Goal: Information Seeking & Learning: Learn about a topic

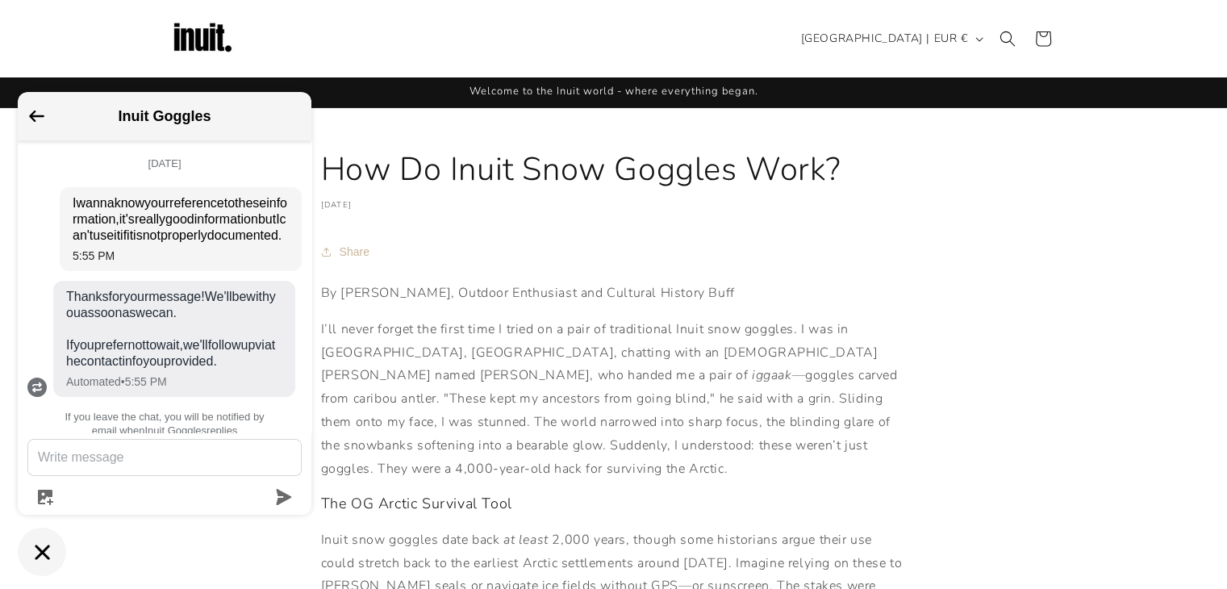
scroll to position [61, 0]
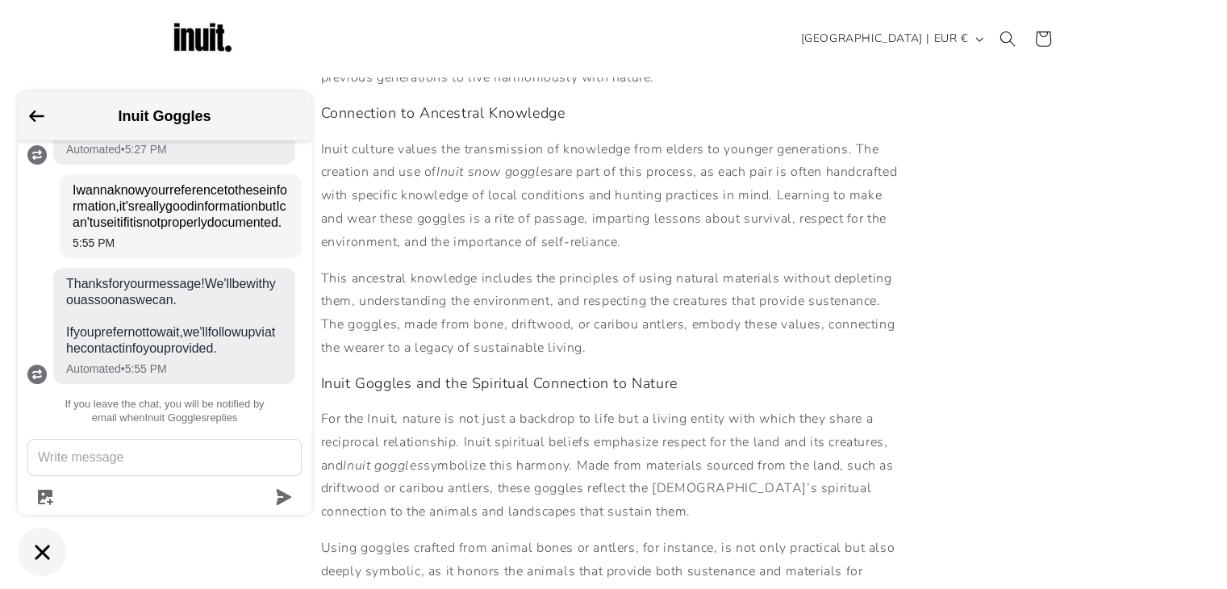
scroll to position [645, 0]
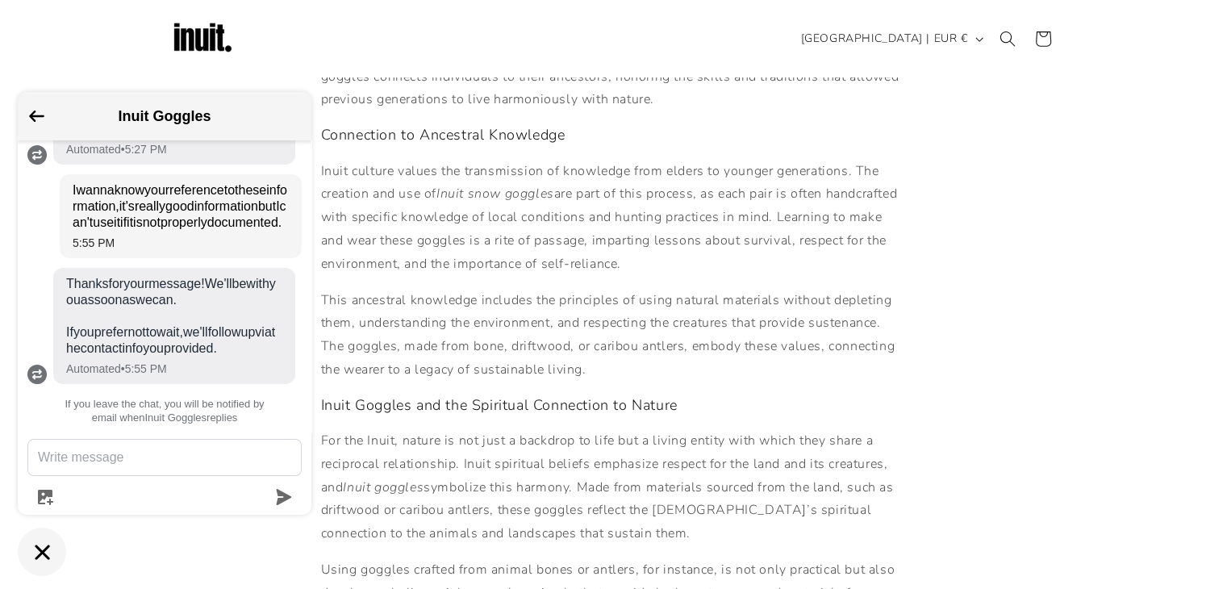
click at [44, 111] on div "Inuit Goggles" at bounding box center [164, 116] width 274 height 29
click at [39, 116] on icon "Go back to the main screen" at bounding box center [36, 115] width 15 height 11
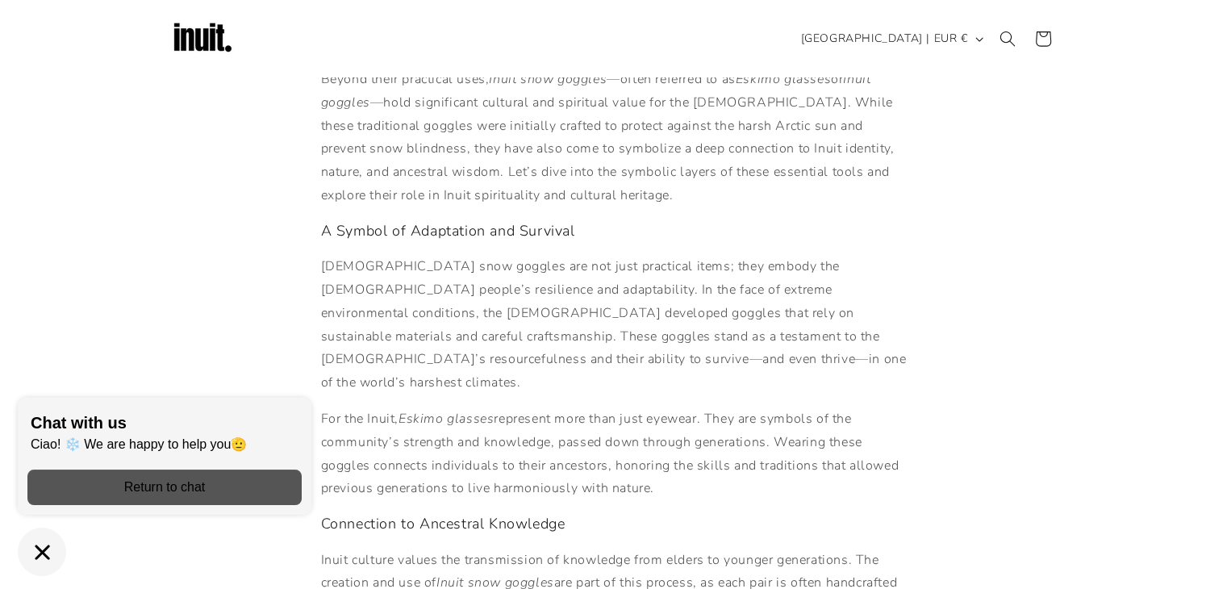
scroll to position [242, 0]
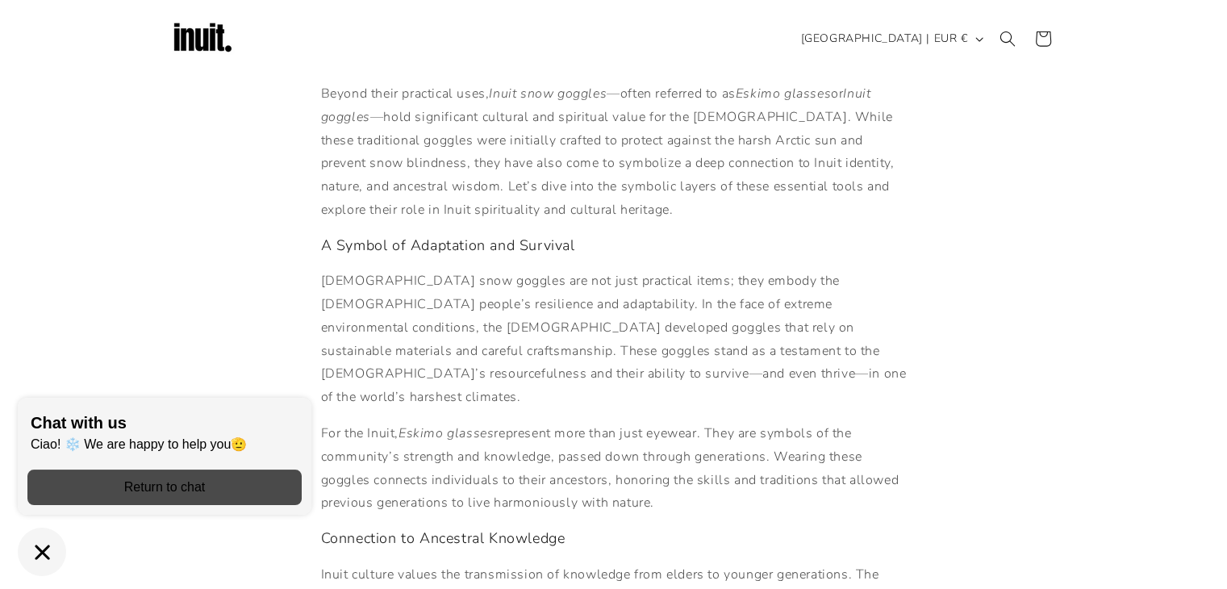
click at [153, 494] on div "Return to chat" at bounding box center [164, 487] width 255 height 18
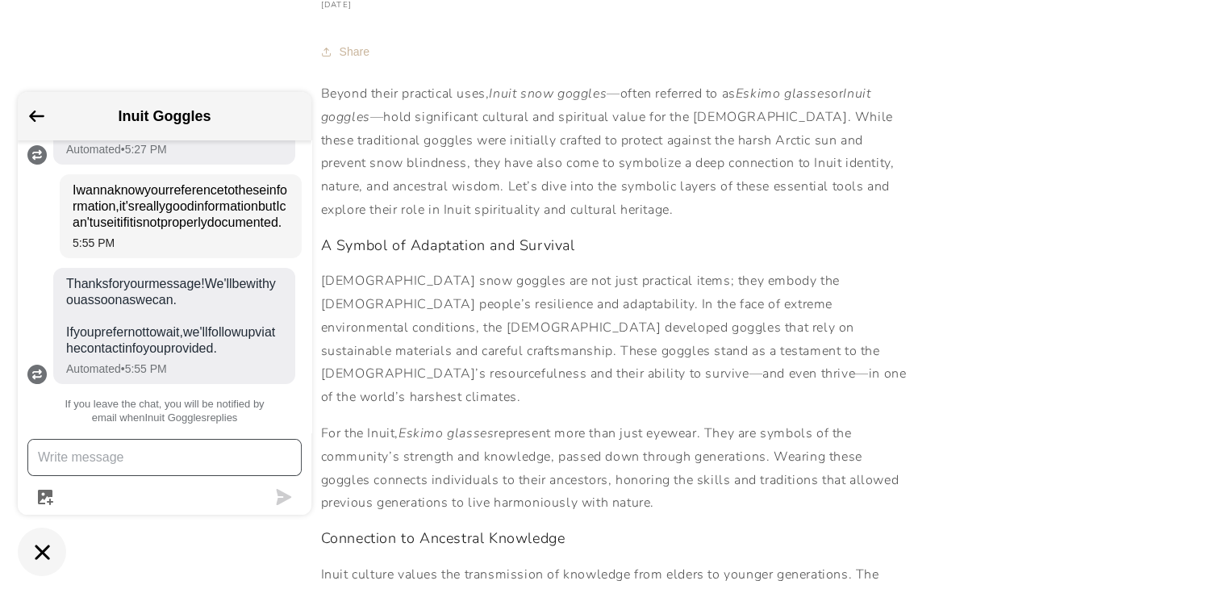
click at [36, 117] on icon "Go back to the main screen" at bounding box center [36, 115] width 15 height 11
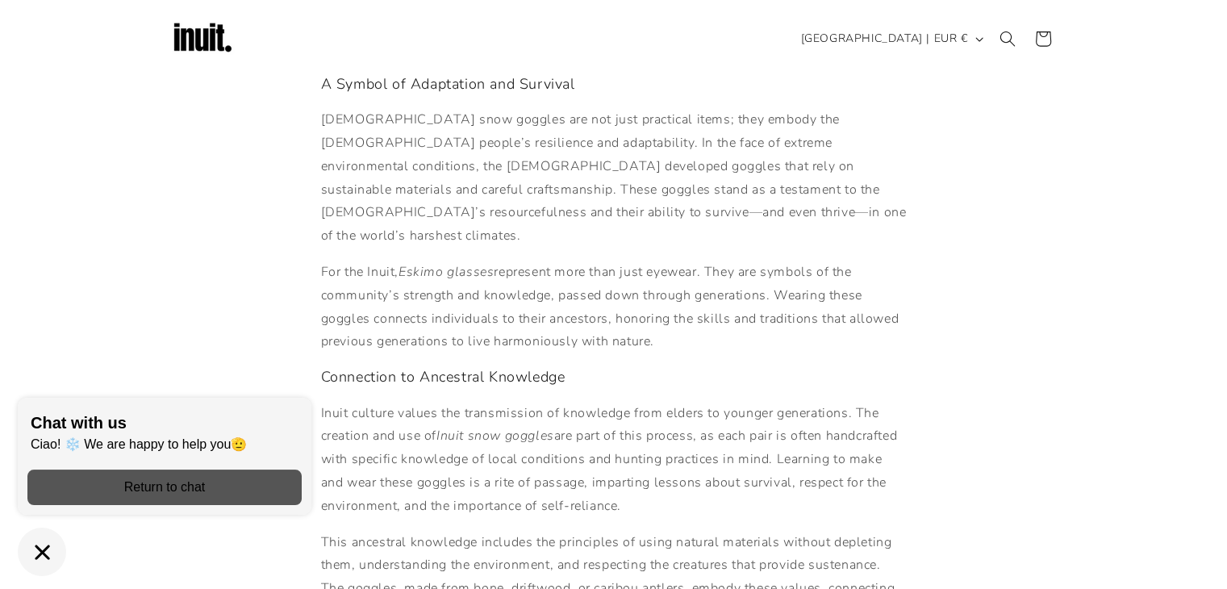
scroll to position [0, 0]
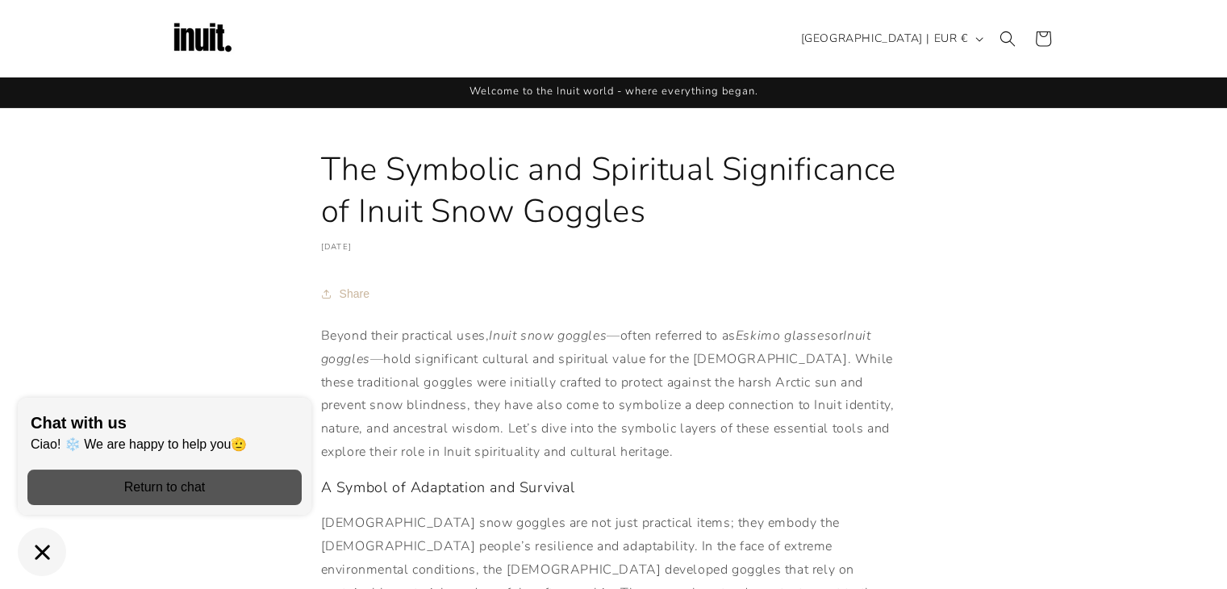
drag, startPoint x: 390, startPoint y: 160, endPoint x: 694, endPoint y: 230, distance: 311.3
click at [694, 230] on h1 "The Symbolic and Spiritual Significance of Inuit Snow Goggles" at bounding box center [614, 190] width 586 height 84
copy h1 "Symbolic and Spiritual Significance of Inuit Snow Goggles"
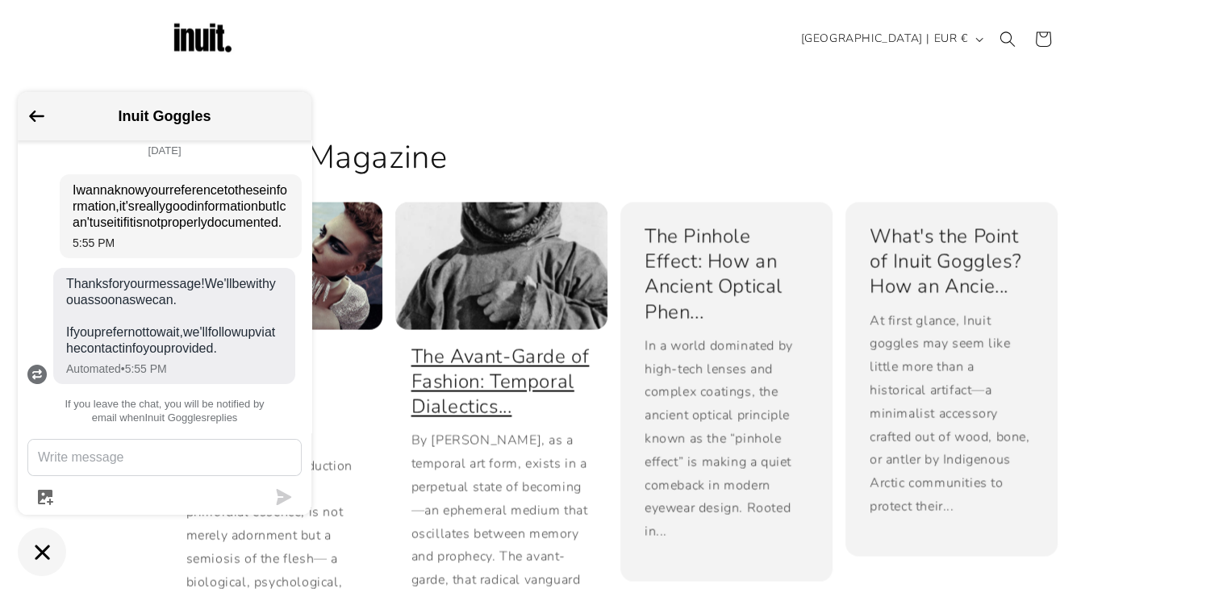
scroll to position [2904, 0]
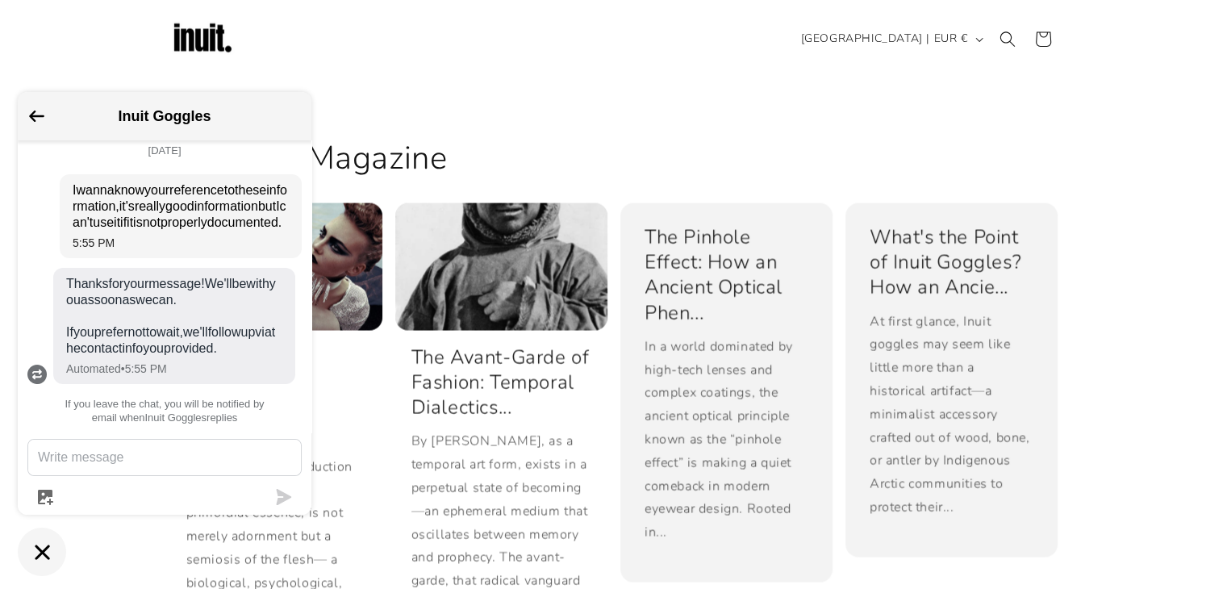
click at [43, 117] on icon "Go back to the main screen" at bounding box center [36, 115] width 15 height 11
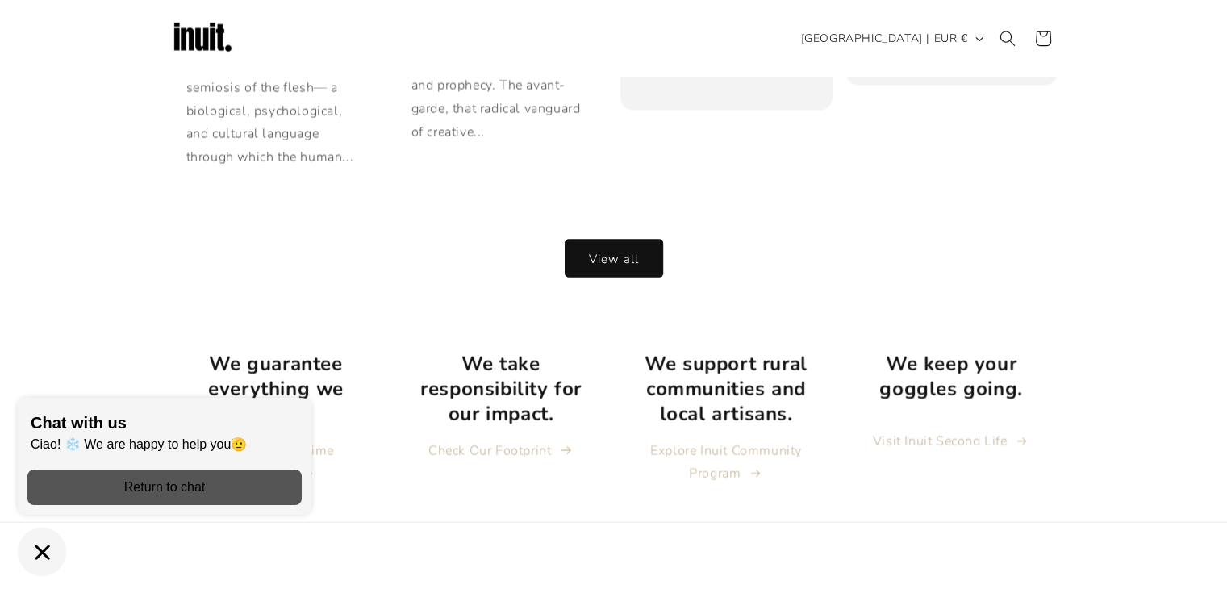
scroll to position [3456, 0]
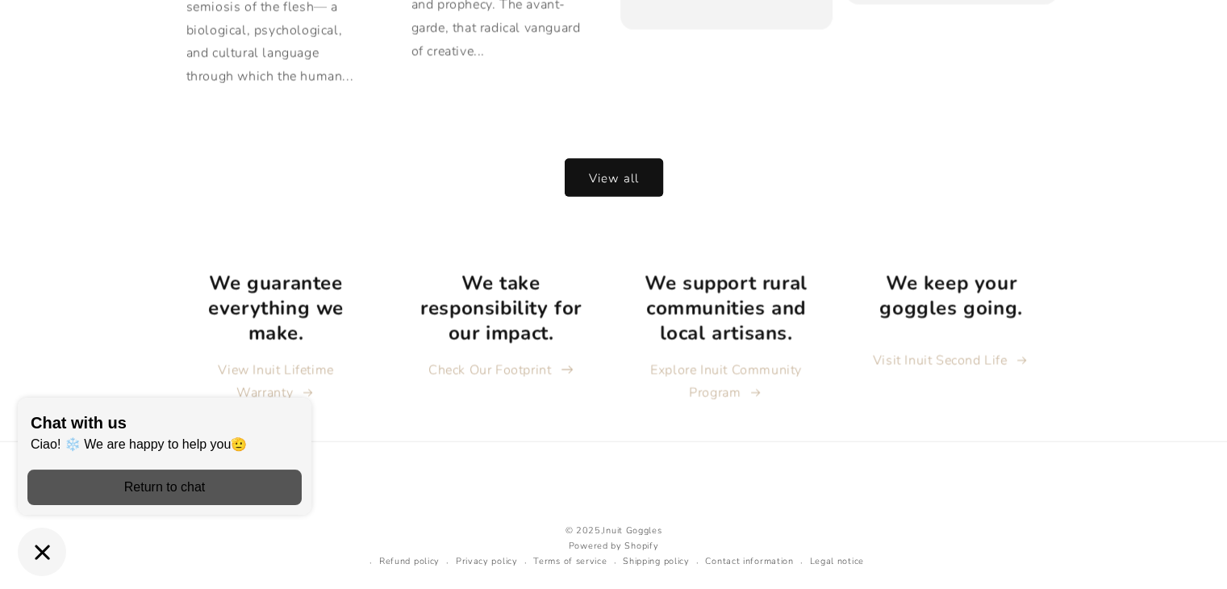
click at [454, 359] on link "Check Our Footprint" at bounding box center [500, 370] width 145 height 23
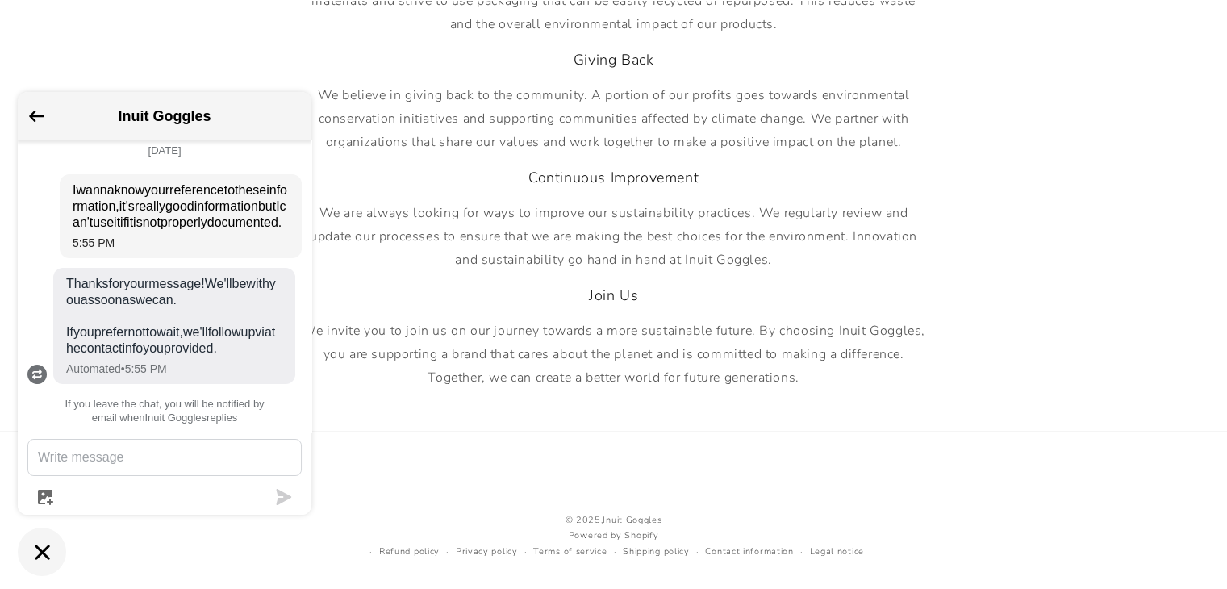
scroll to position [1551, 0]
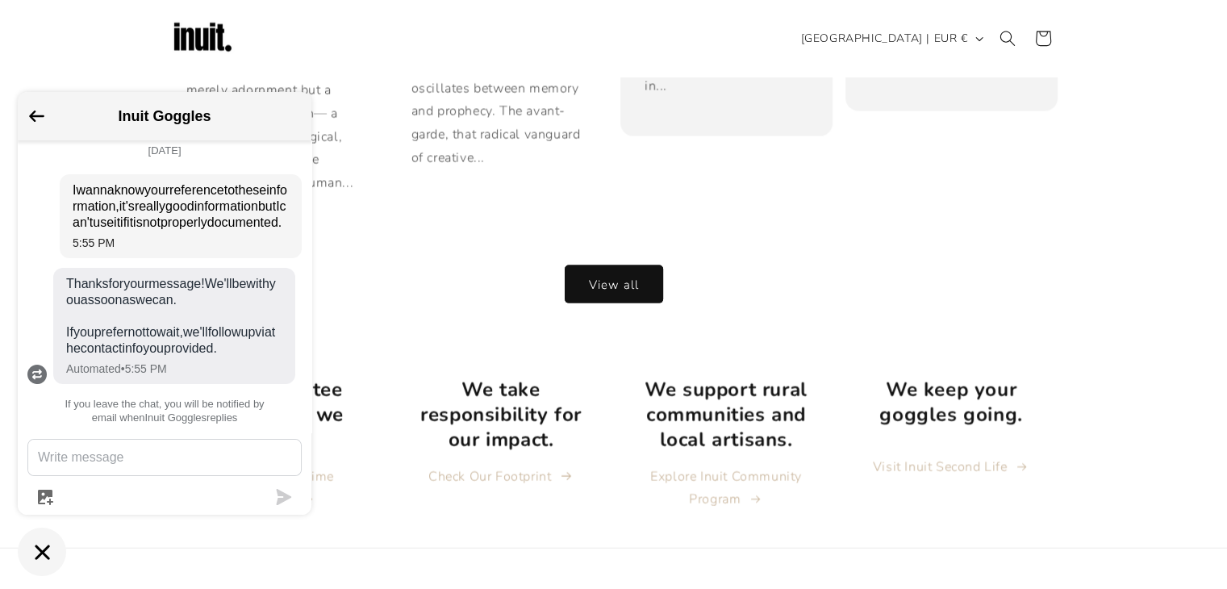
scroll to position [3214, 0]
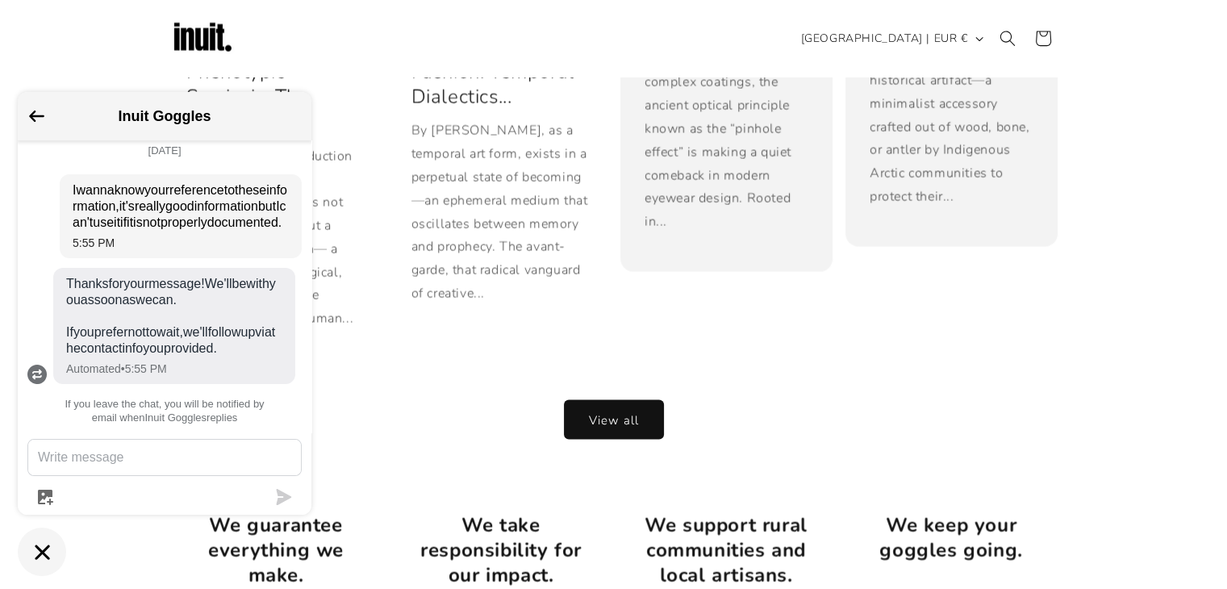
click at [641, 401] on link "View all" at bounding box center [614, 420] width 98 height 38
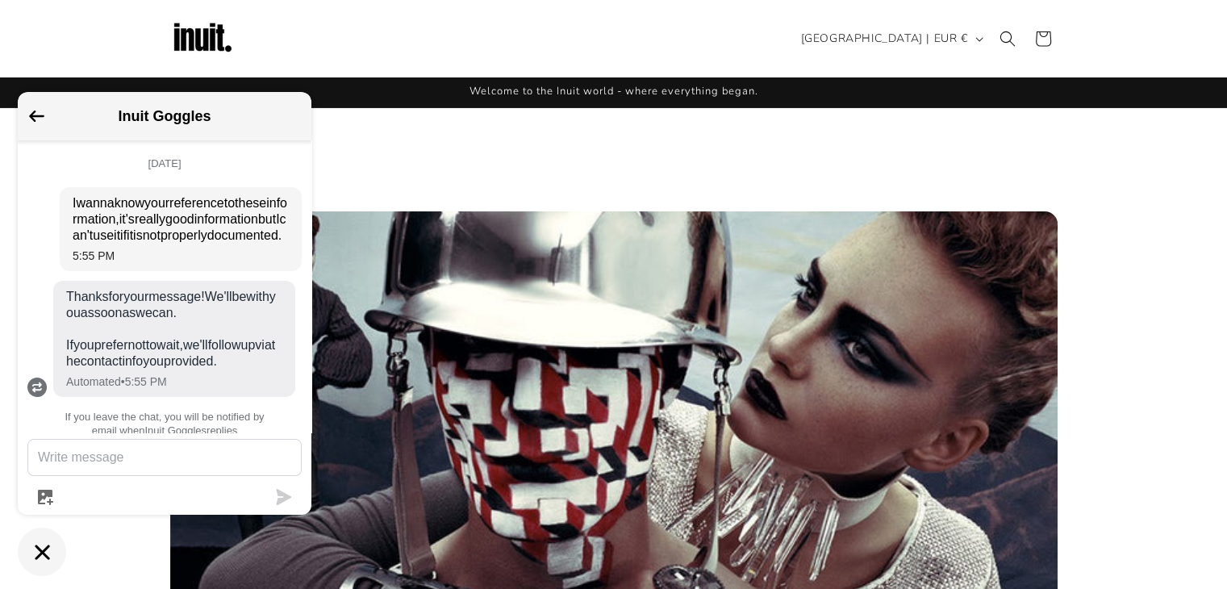
scroll to position [61, 0]
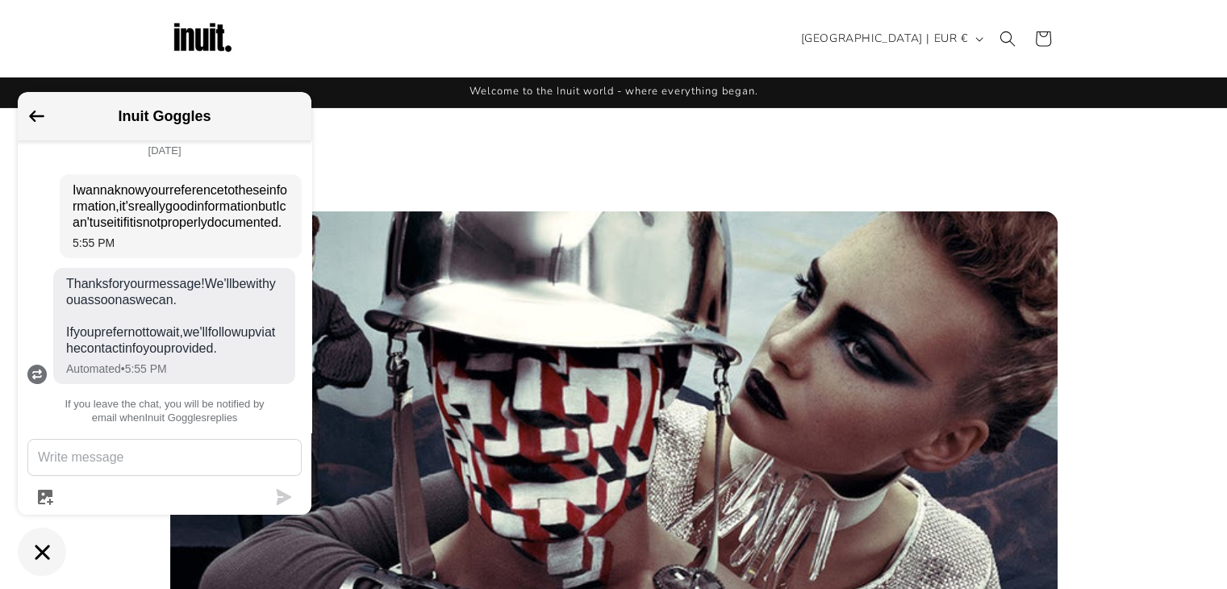
click at [35, 106] on div "Inuit Goggles" at bounding box center [164, 116] width 274 height 29
click at [44, 118] on div "Inuit Goggles" at bounding box center [164, 116] width 274 height 29
click at [38, 115] on icon "Go back to the main screen" at bounding box center [36, 116] width 15 height 11
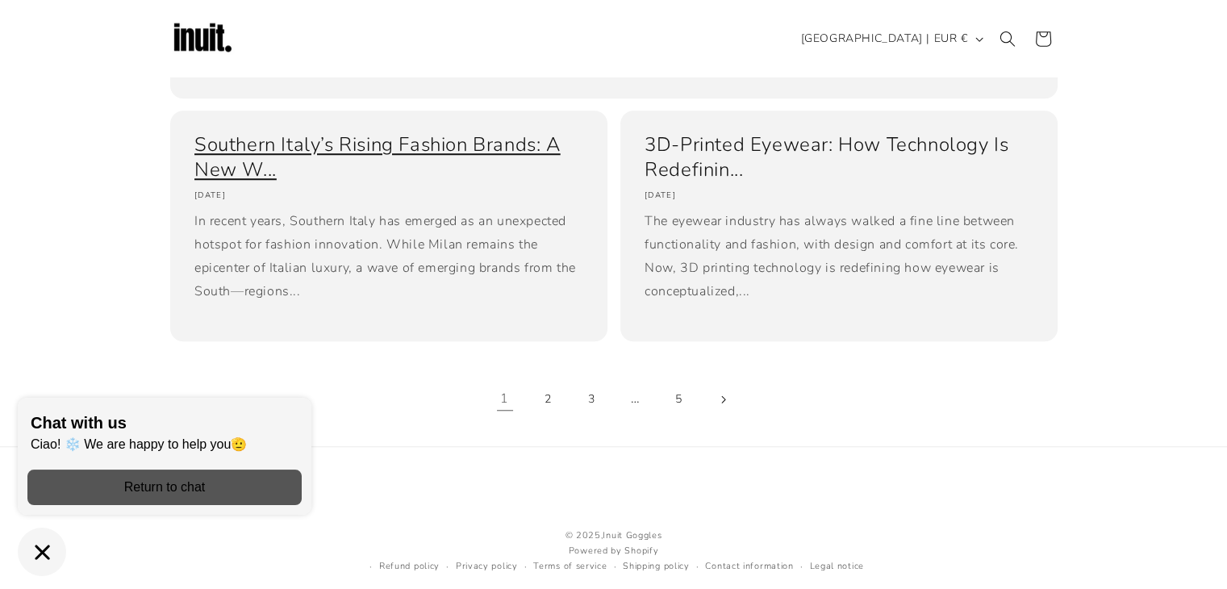
scroll to position [1371, 0]
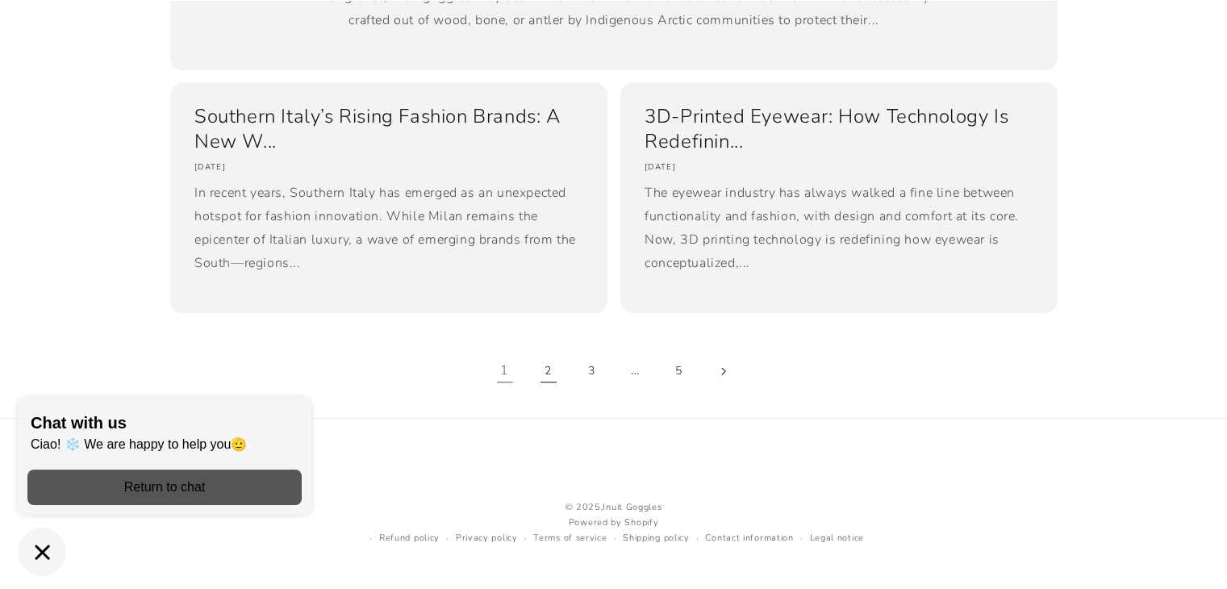
click at [545, 386] on link "2" at bounding box center [548, 370] width 35 height 35
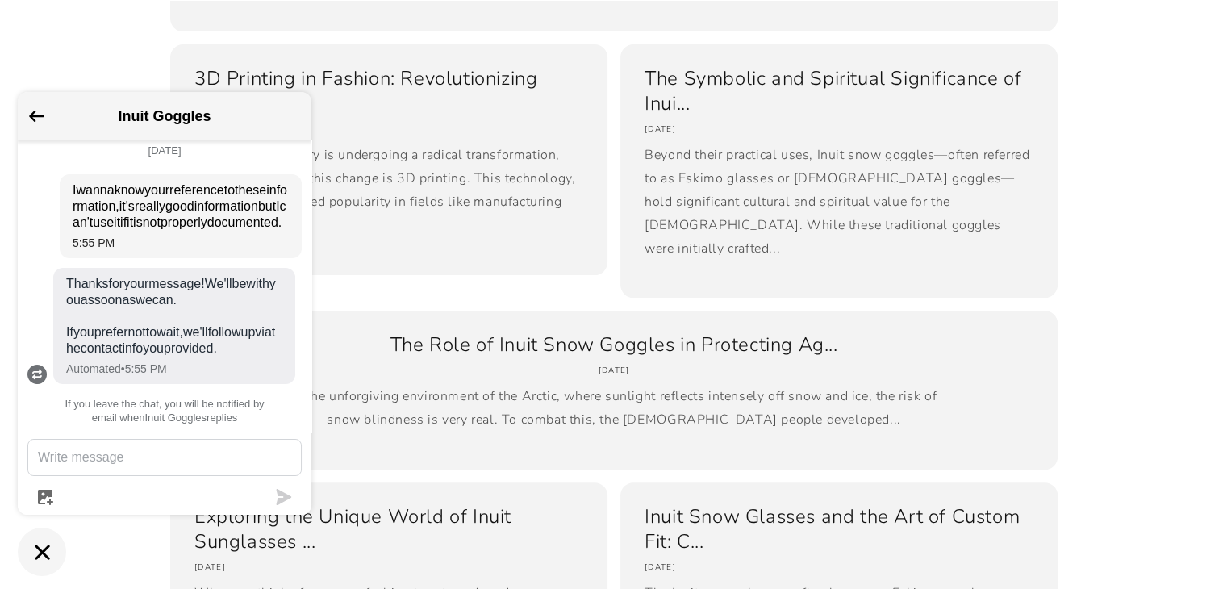
scroll to position [565, 0]
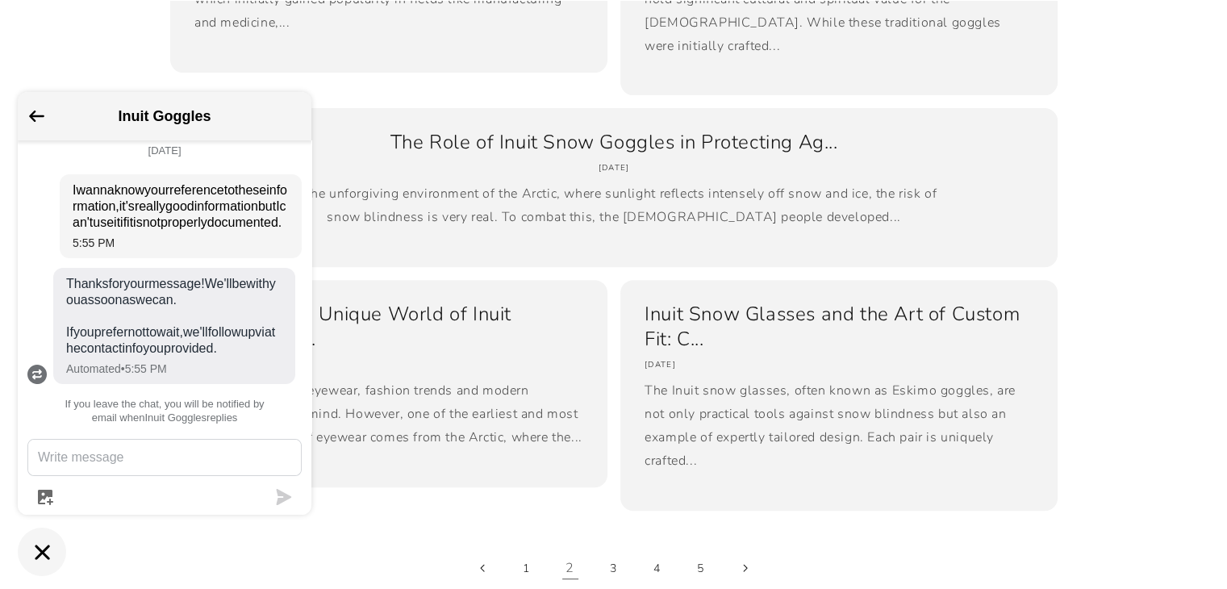
click at [47, 111] on div "Inuit Goggles" at bounding box center [164, 116] width 274 height 29
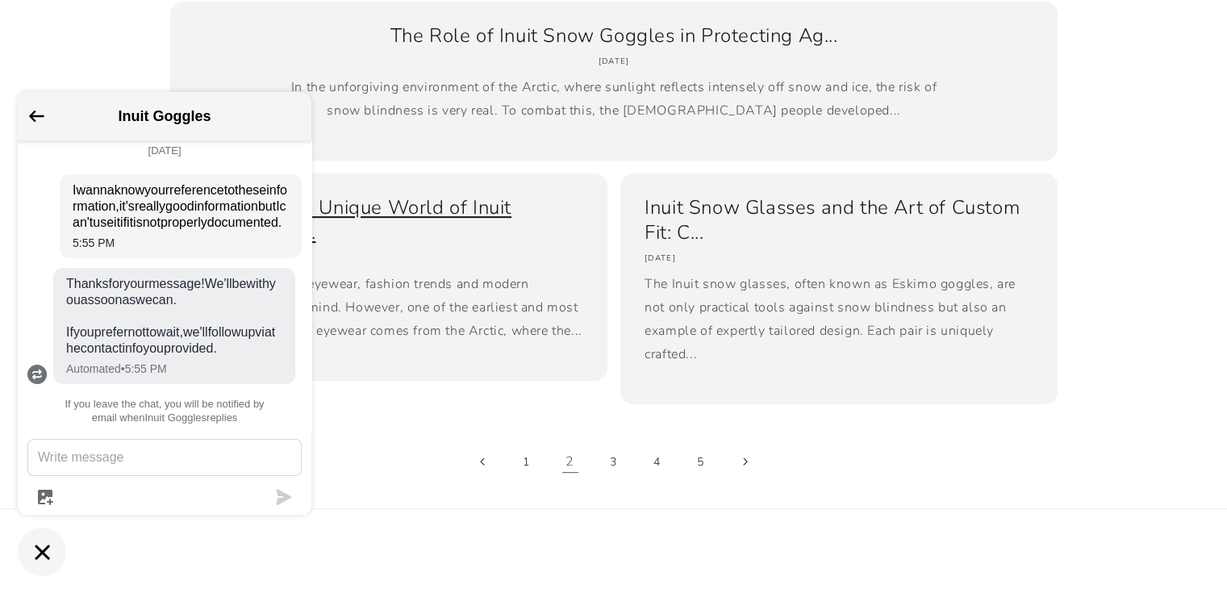
scroll to position [715, 0]
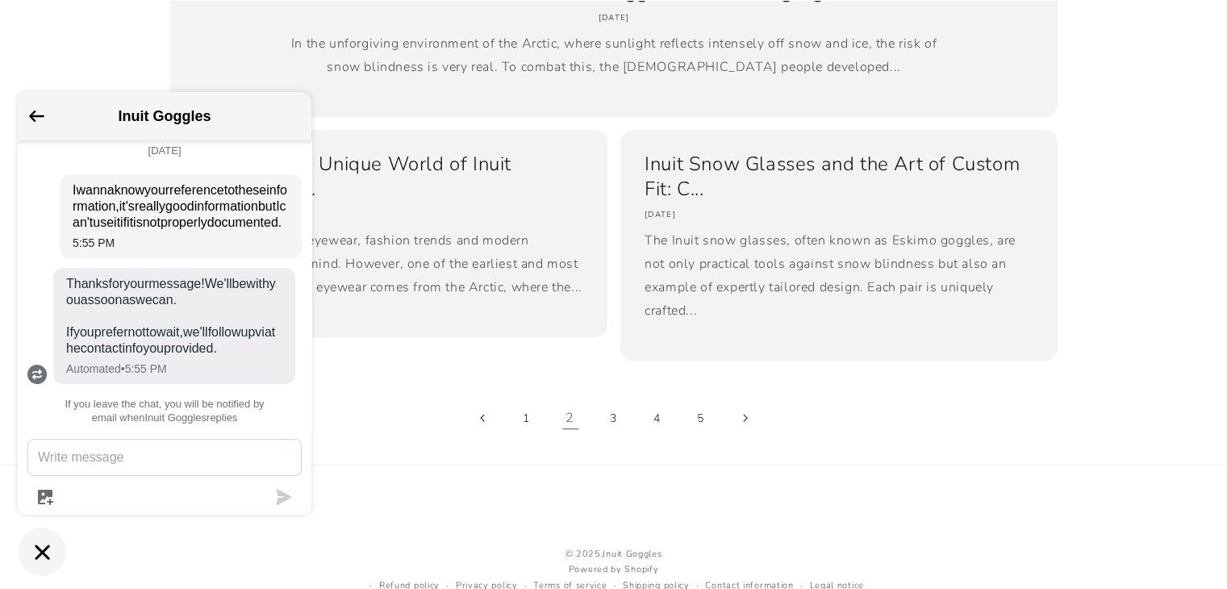
click at [39, 123] on button "Go back to the main screen" at bounding box center [36, 118] width 15 height 15
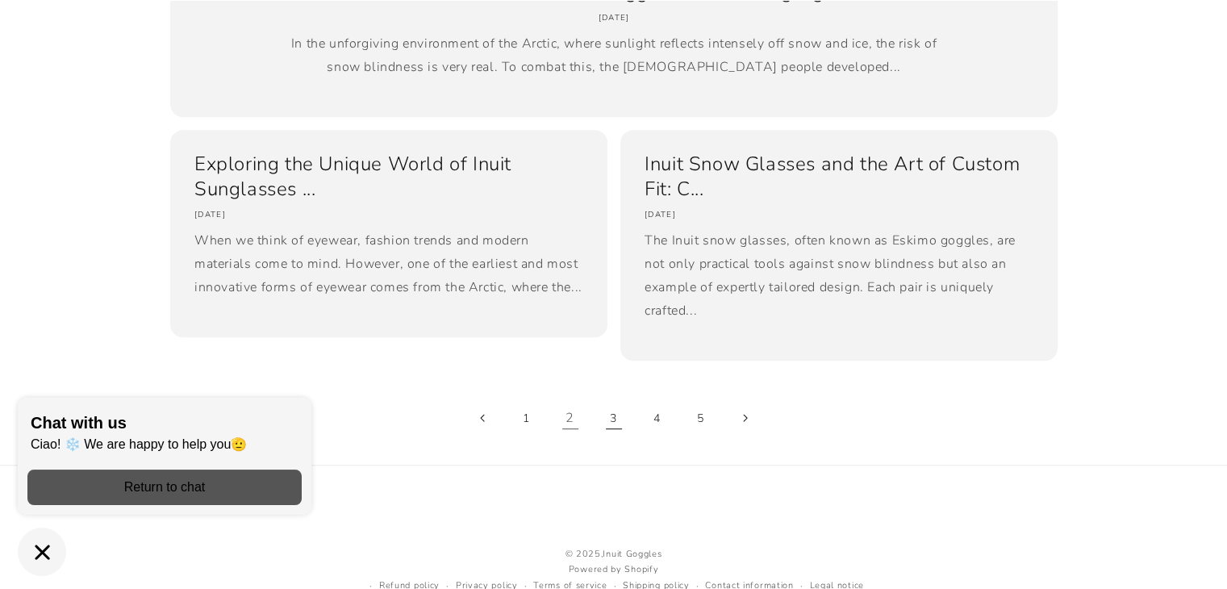
click at [629, 400] on link "3" at bounding box center [613, 417] width 35 height 35
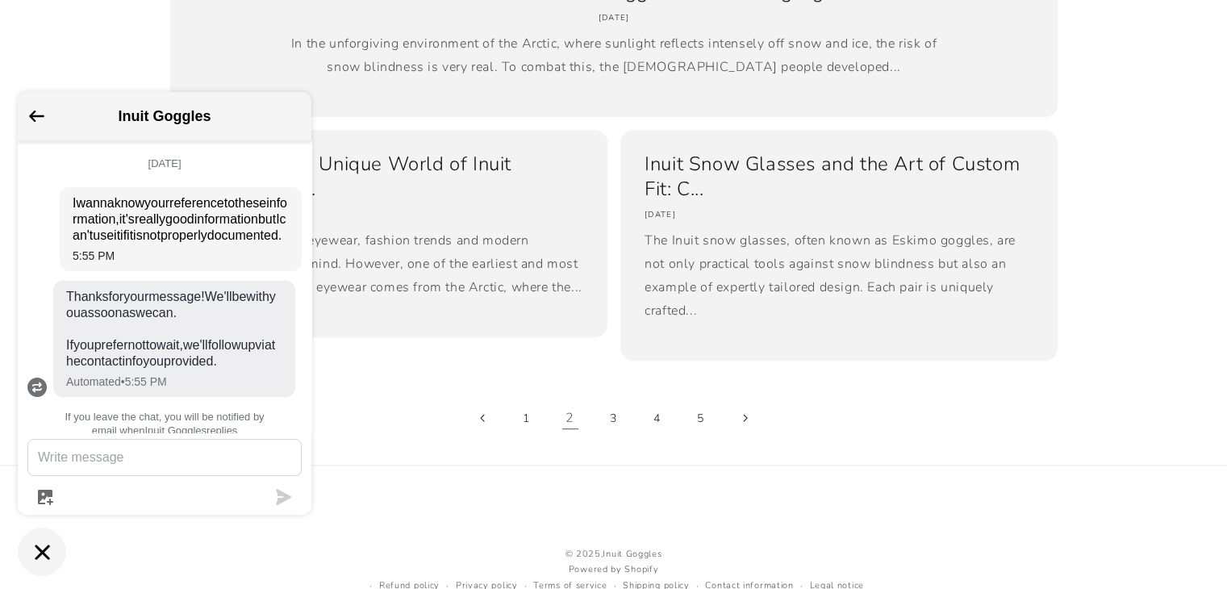
scroll to position [61, 0]
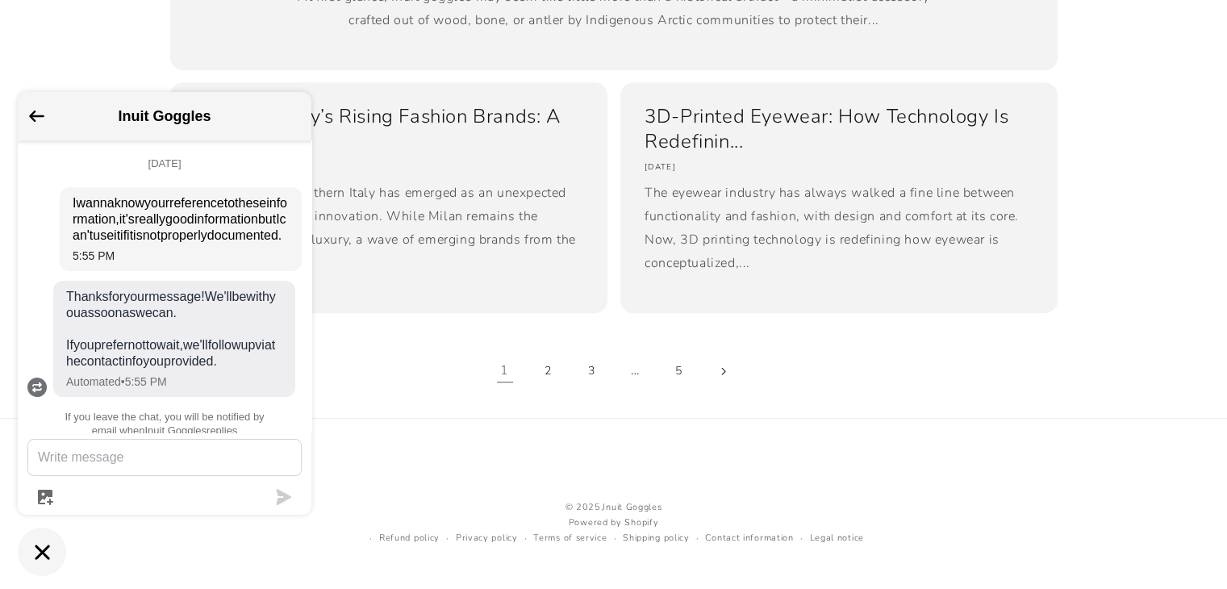
scroll to position [61, 0]
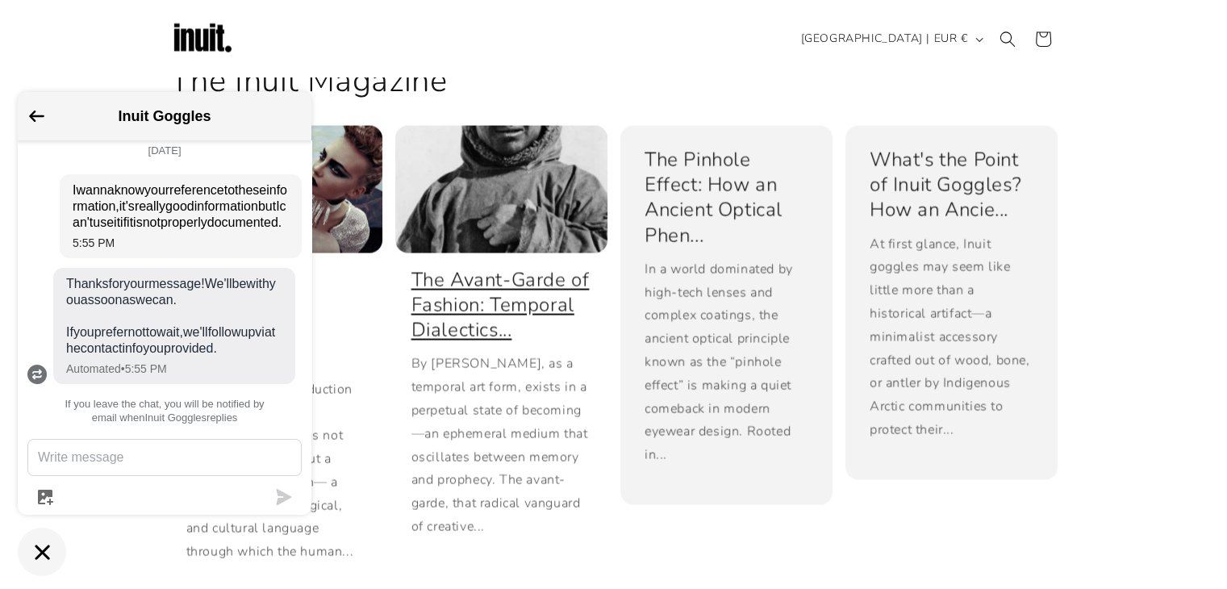
scroll to position [2890, 0]
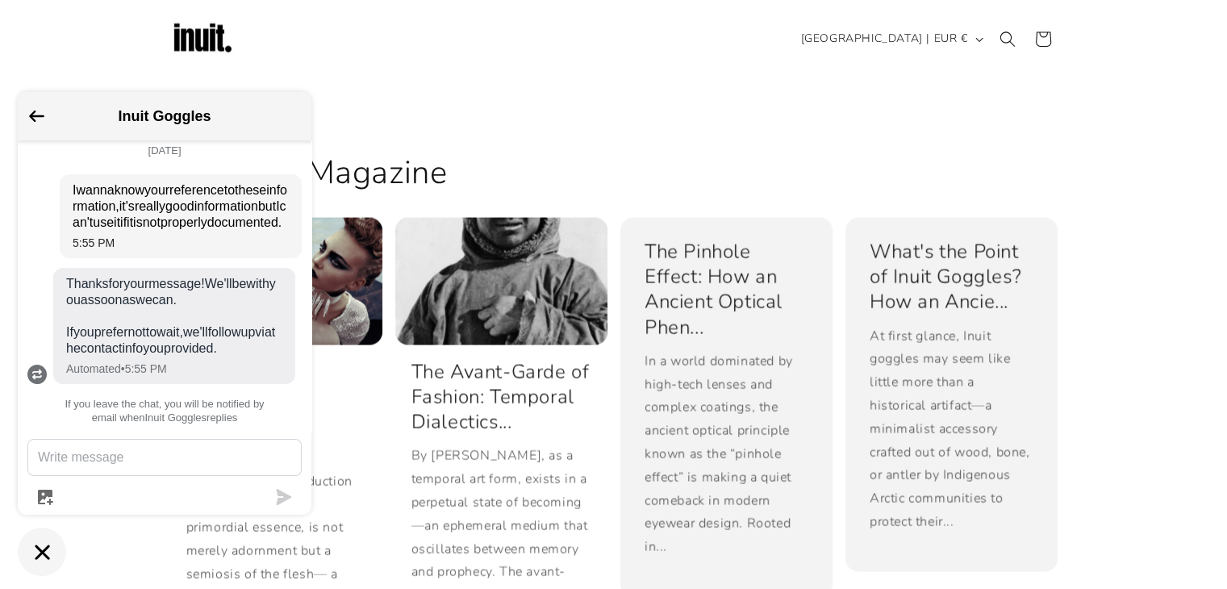
click at [36, 112] on icon "Go back to the main screen" at bounding box center [36, 116] width 15 height 11
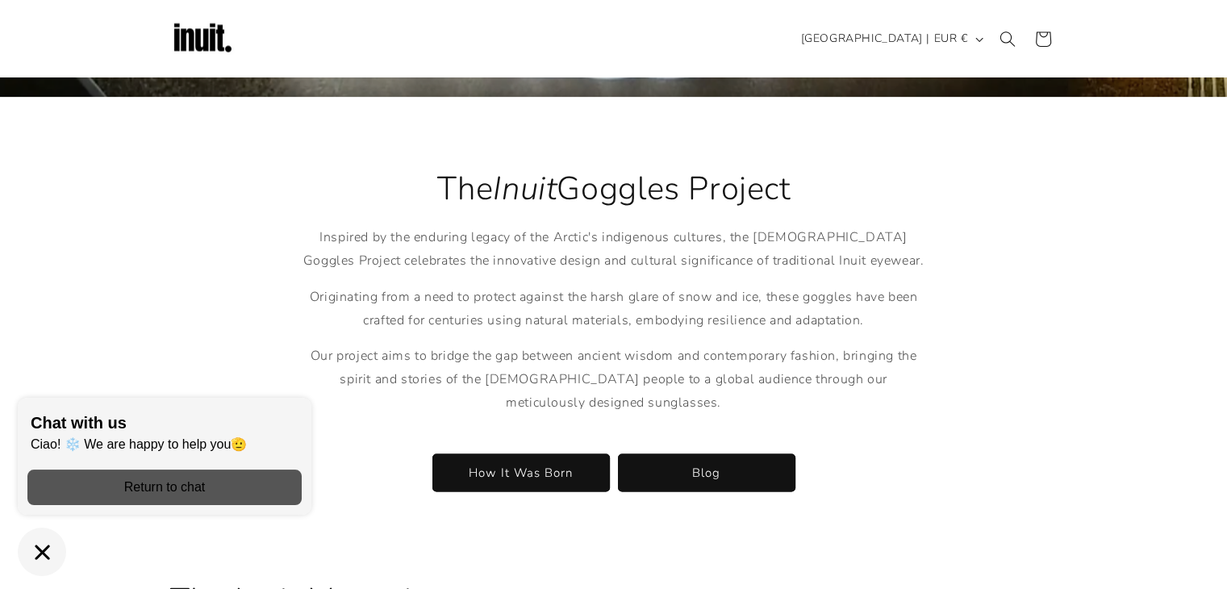
scroll to position [2406, 0]
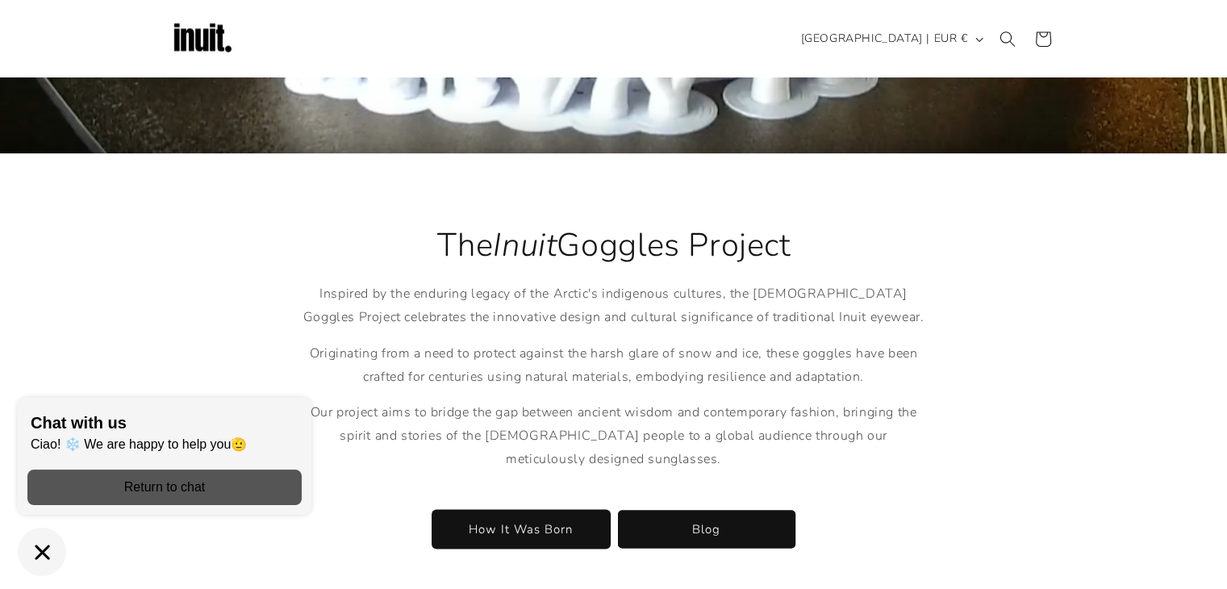
click at [567, 510] on link "How It Was Born" at bounding box center [520, 529] width 177 height 38
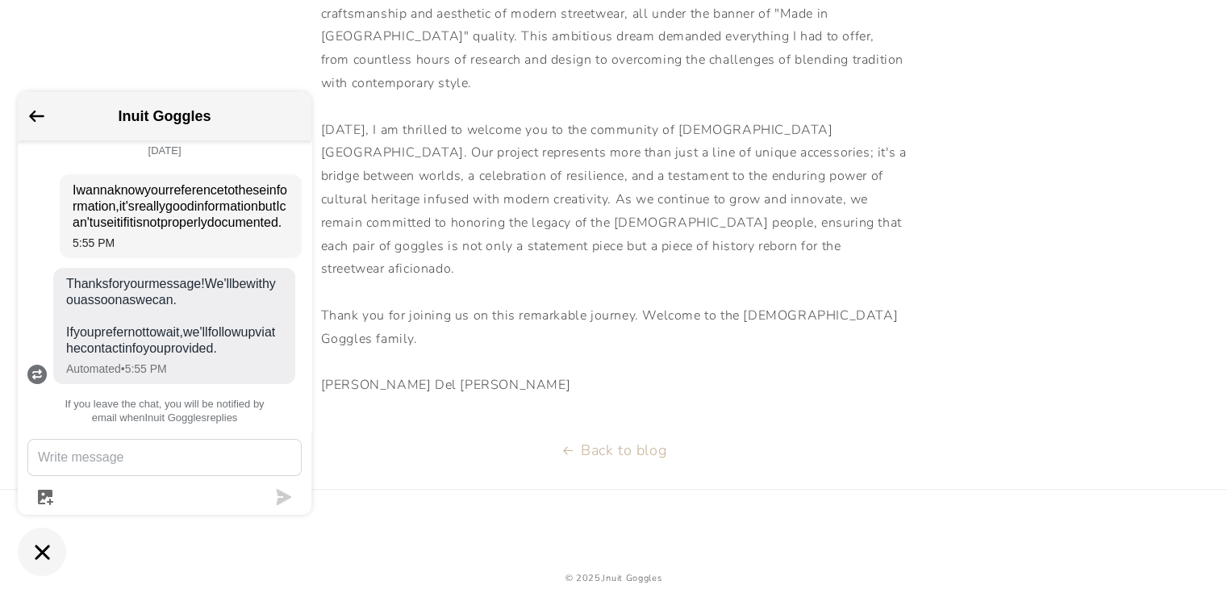
scroll to position [675, 0]
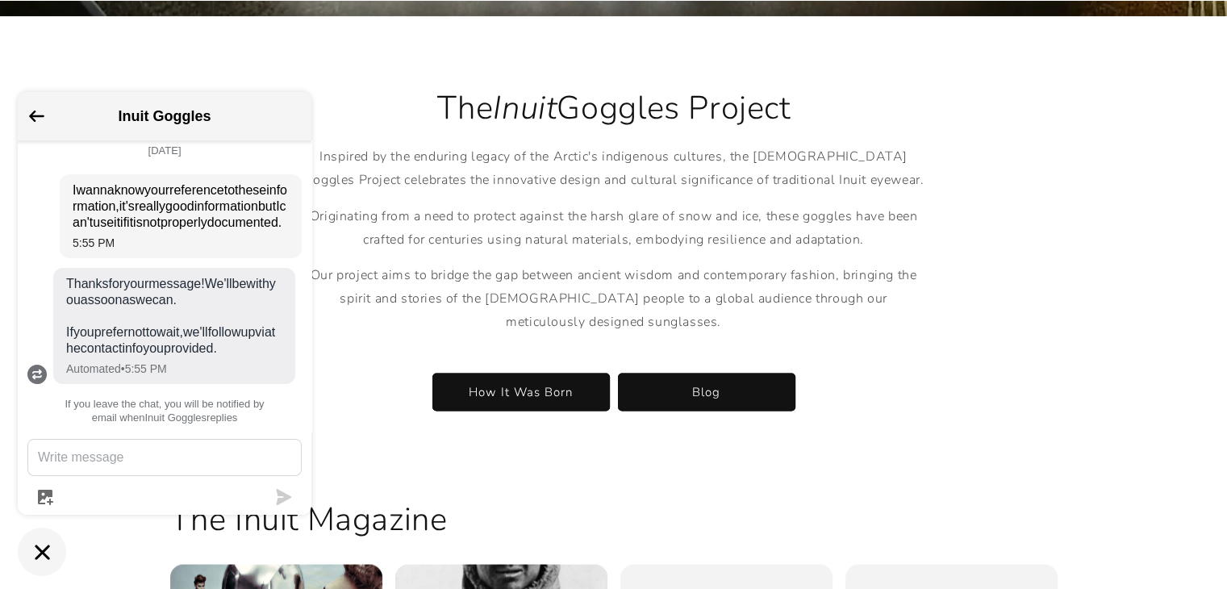
scroll to position [2567, 0]
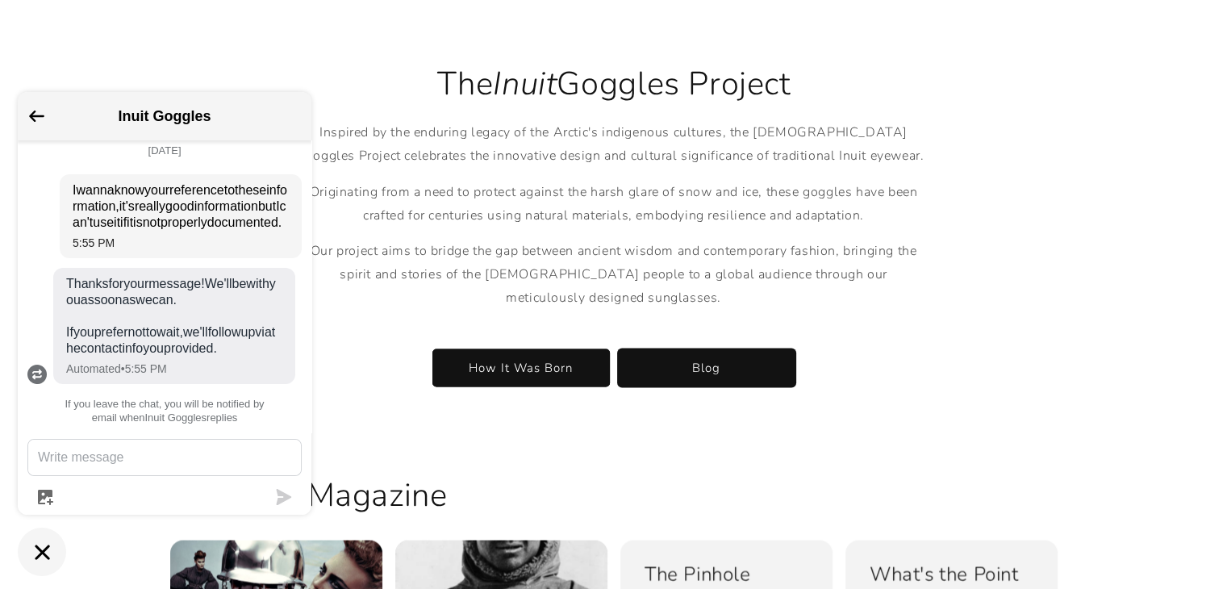
click at [683, 360] on link "Blog" at bounding box center [706, 367] width 177 height 38
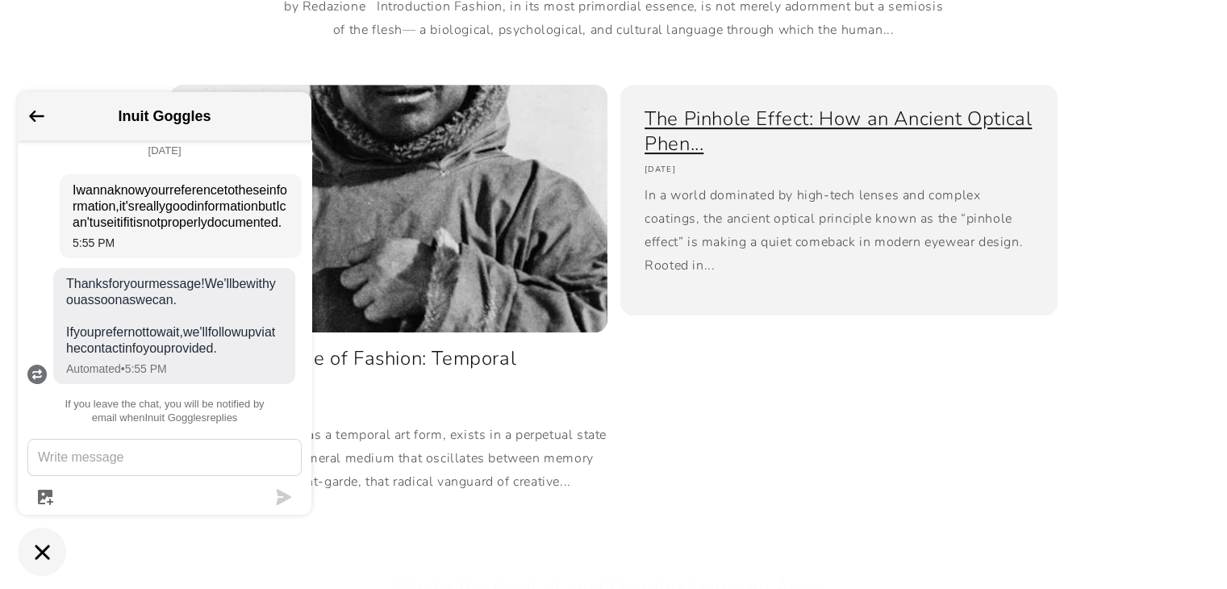
scroll to position [1049, 0]
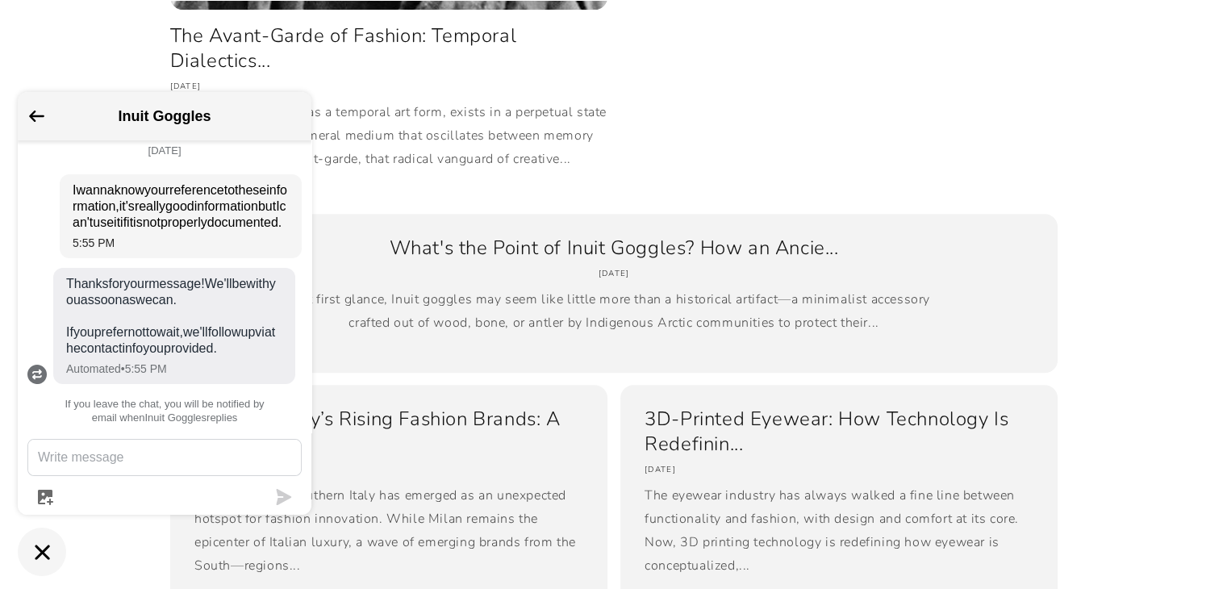
click at [40, 115] on icon "Go back to the main screen" at bounding box center [36, 116] width 15 height 11
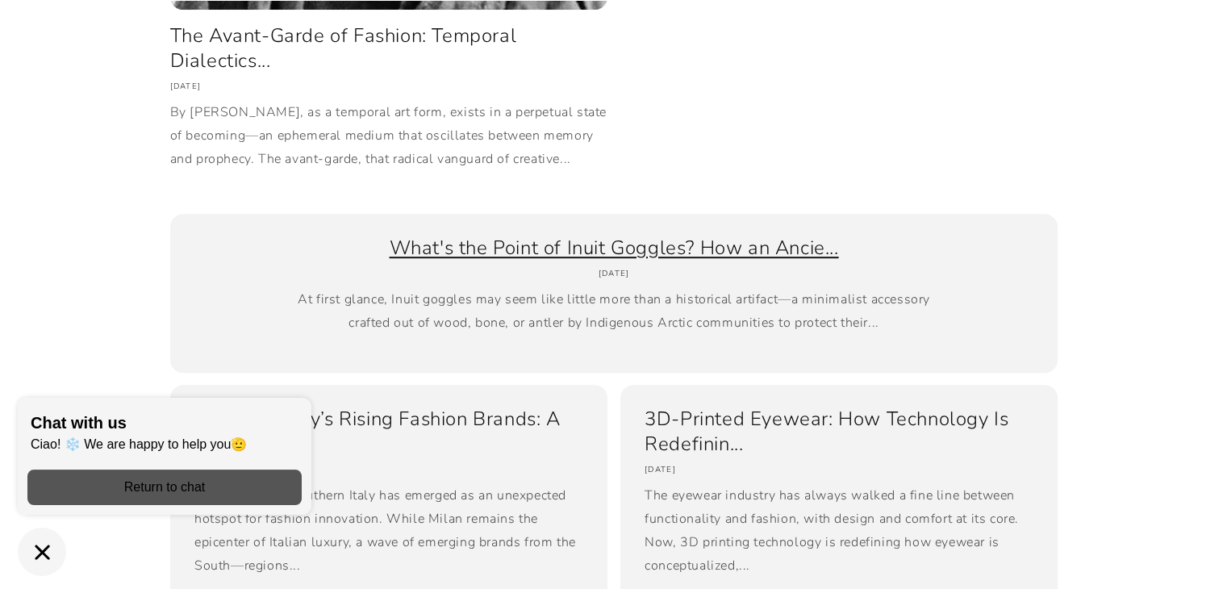
click at [637, 261] on link "What's the Point of Inuit Goggles? How an Ancie..." at bounding box center [613, 248] width 839 height 25
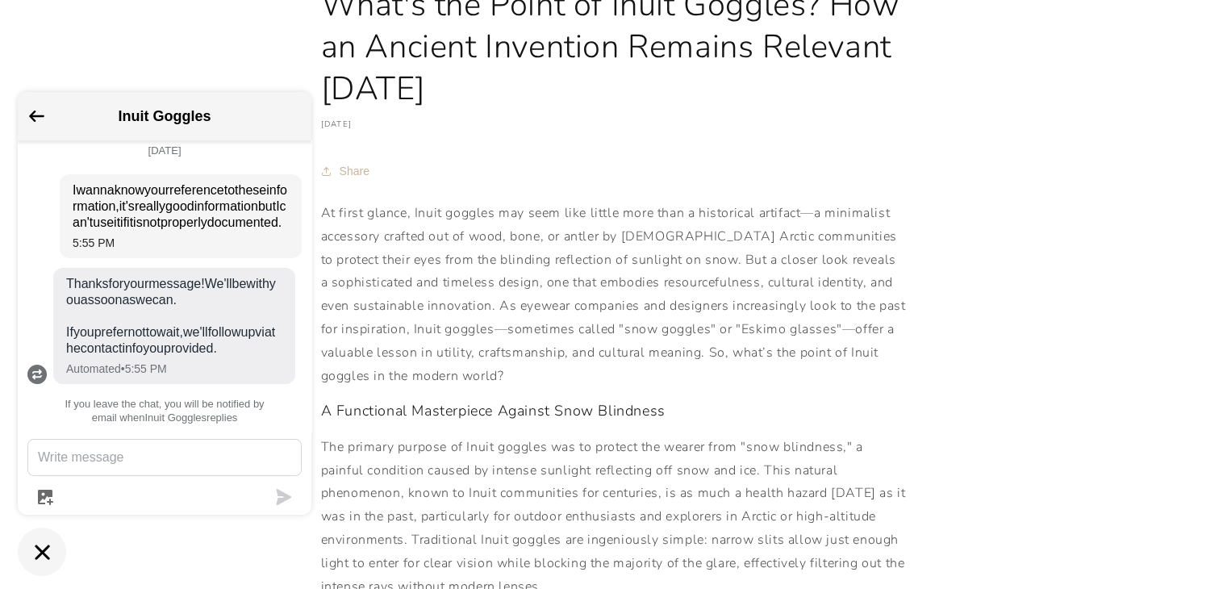
scroll to position [242, 0]
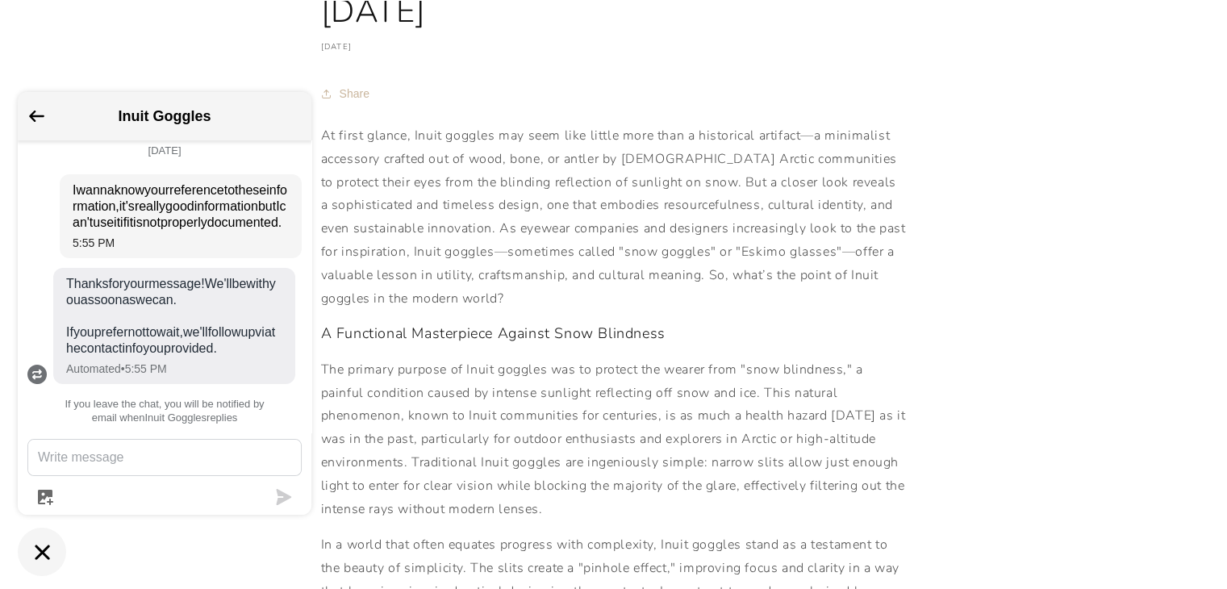
click at [30, 115] on icon "Go back to the main screen" at bounding box center [36, 115] width 15 height 11
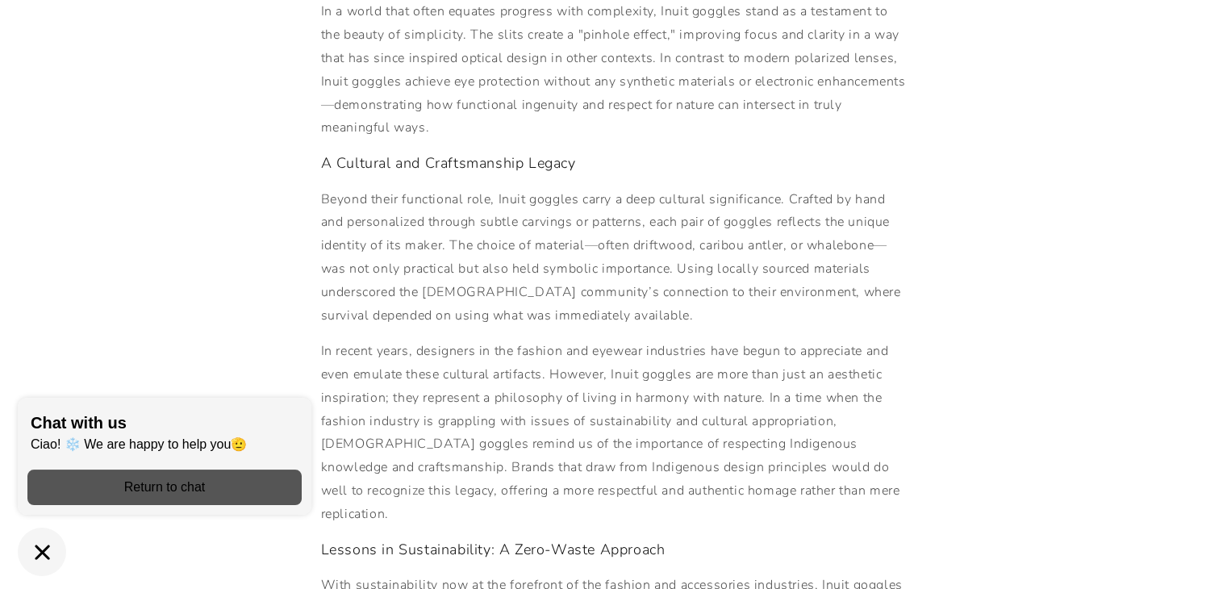
scroll to position [807, 0]
